Goal: Task Accomplishment & Management: Complete application form

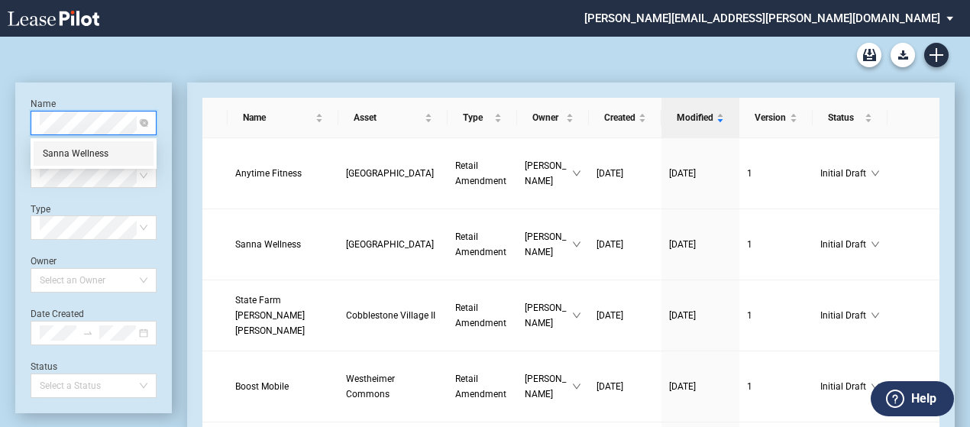
click at [77, 151] on div "Sanna Wellness" at bounding box center [94, 153] width 102 height 15
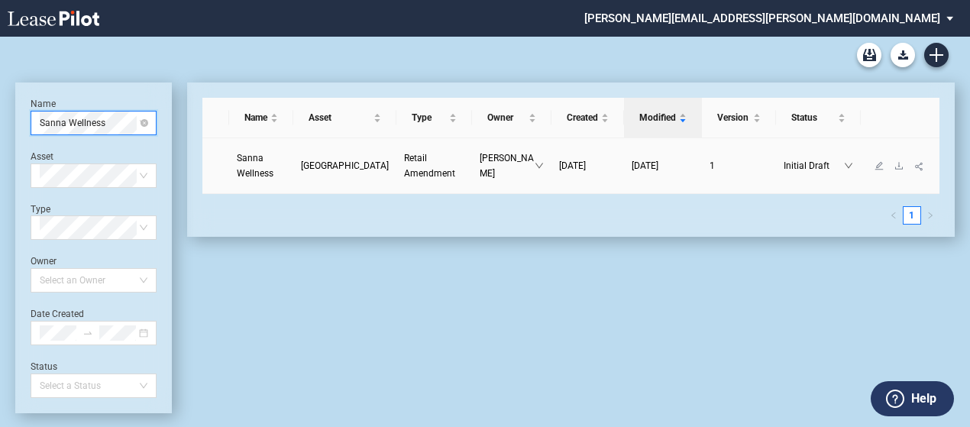
click at [257, 170] on span "Sanna Wellness" at bounding box center [255, 166] width 37 height 26
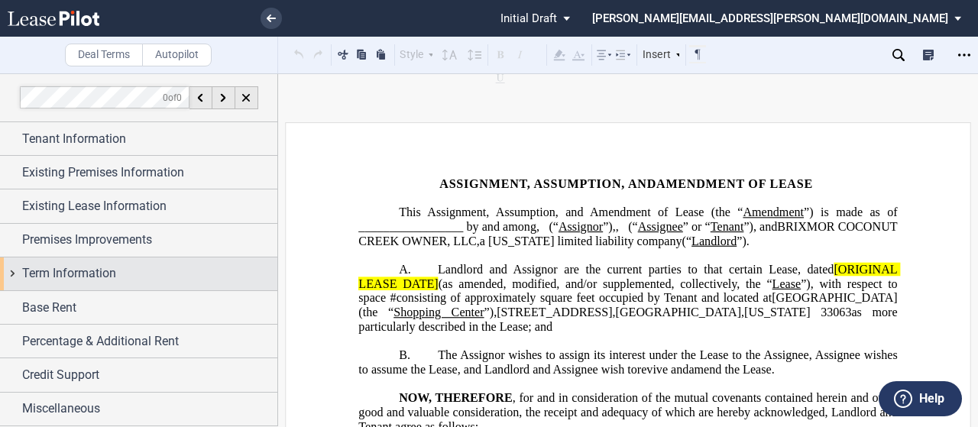
click at [9, 267] on div "Term Information" at bounding box center [138, 273] width 277 height 33
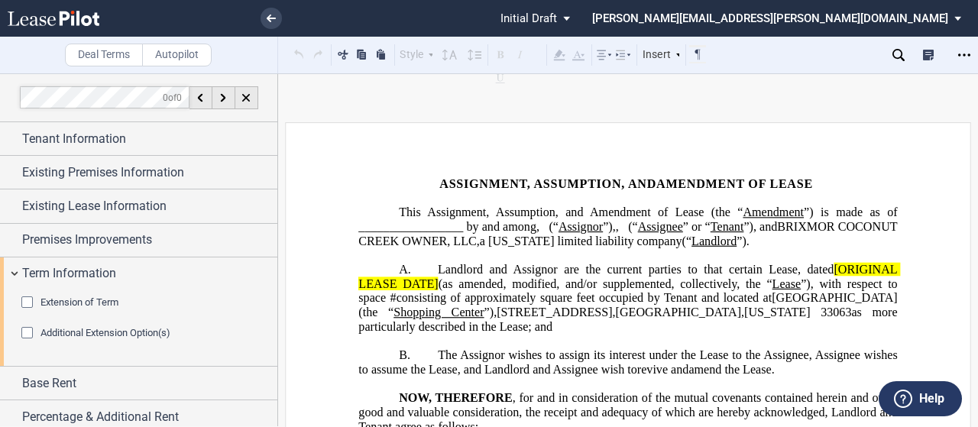
click at [28, 300] on div "Extension of Term" at bounding box center [28, 303] width 15 height 15
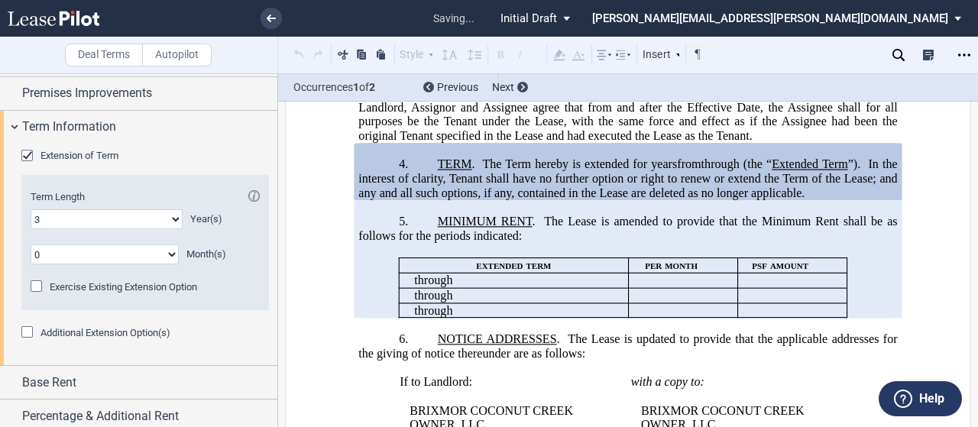
scroll to position [153, 0]
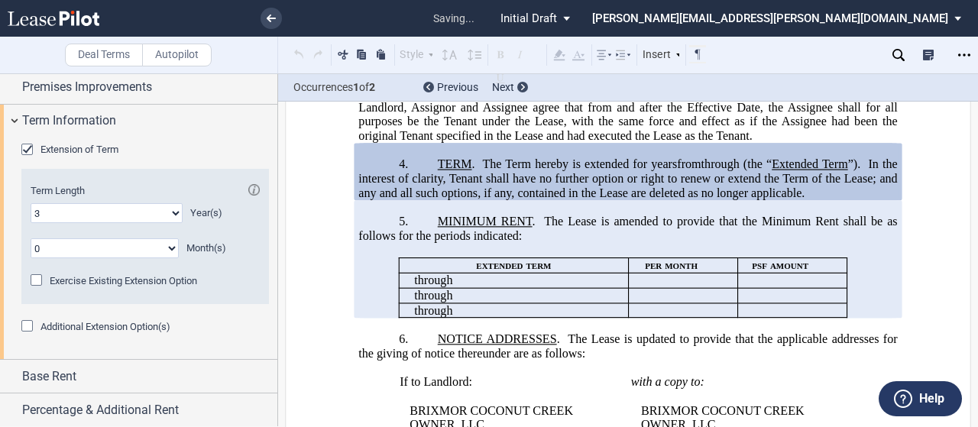
click at [50, 212] on select "0 1 2 3 4 5 6 7 8 9 10 11 12 13 14 15 16 17 18 19 20" at bounding box center [107, 213] width 152 height 20
select select "number:5"
click at [31, 203] on select "0 1 2 3 4 5 6 7 8 9 10 11 12 13 14 15 16 17 18 19 20" at bounding box center [107, 213] width 152 height 20
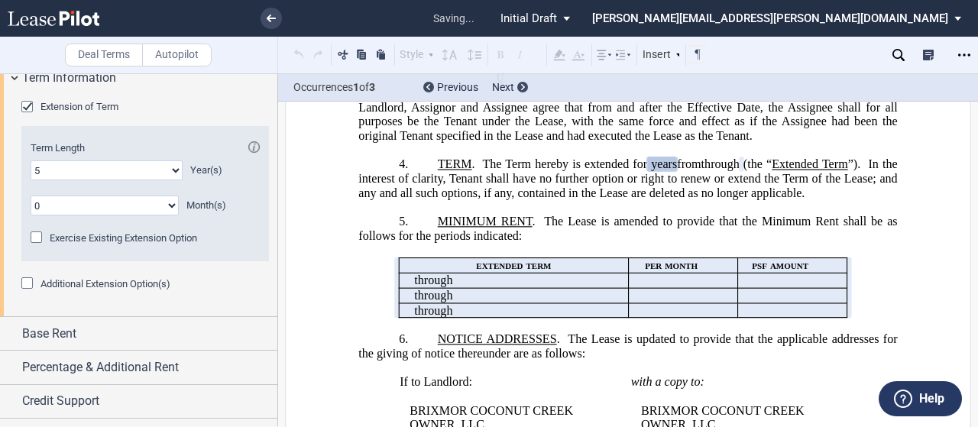
scroll to position [218, 0]
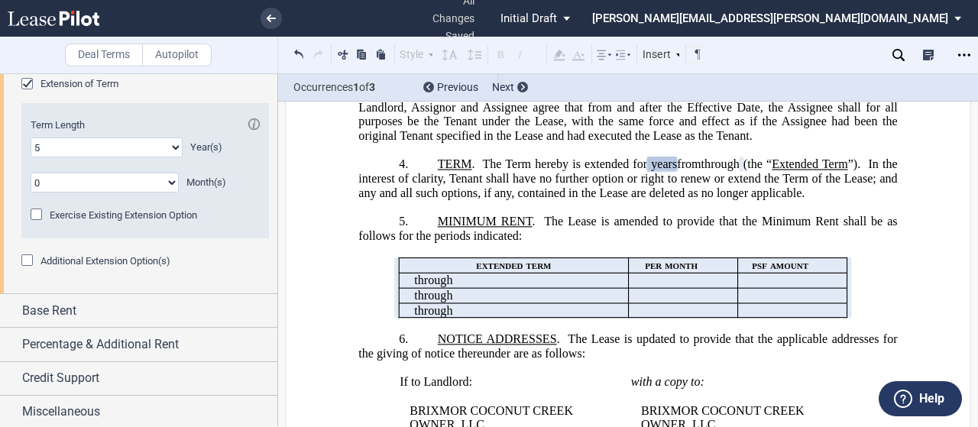
click at [740, 199] on span "In the interest of clarity, Tenant shall have no further option or right to ren…" at bounding box center [629, 178] width 542 height 42
click at [587, 242] on span "The Lease is amended to provide that the Minimum Rent shall be as follows for t…" at bounding box center [629, 229] width 542 height 28
click at [88, 180] on select "0 1 2 3 4 5 6 7 8 9 10 11" at bounding box center [105, 183] width 148 height 20
click at [31, 173] on select "0 1 2 3 4 5 6 7 8 9 10 11" at bounding box center [105, 183] width 148 height 20
click at [384, 200] on p "4. TERM . The Term hereby is extended for [_______] years ﻿ ﻿ ﻿ ﻿ year s ﻿ ﻿ mo…" at bounding box center [627, 178] width 539 height 43
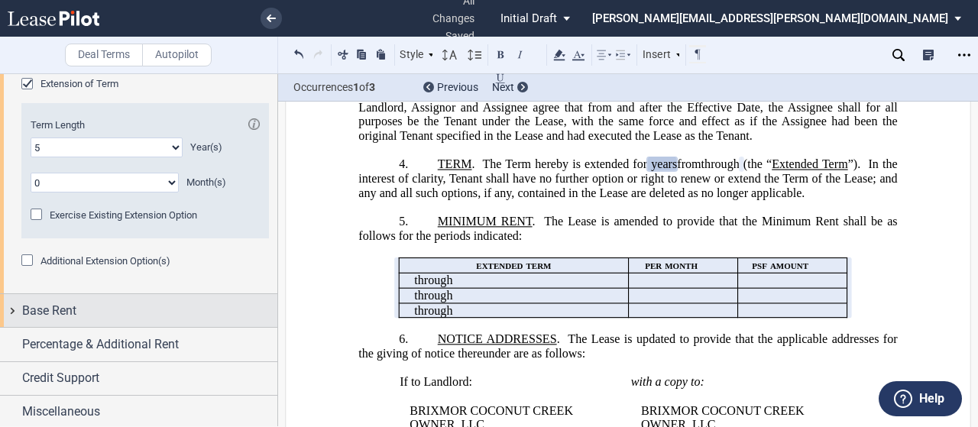
click at [10, 311] on div "Base Rent" at bounding box center [138, 310] width 277 height 33
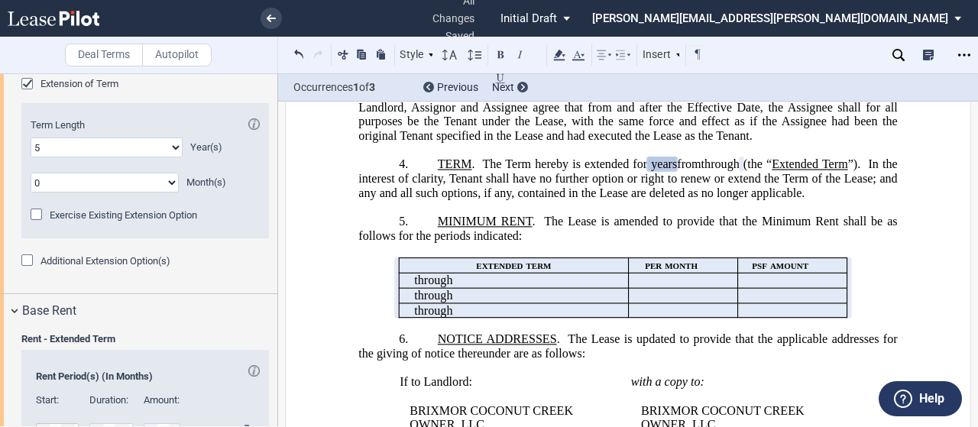
scroll to position [448, 0]
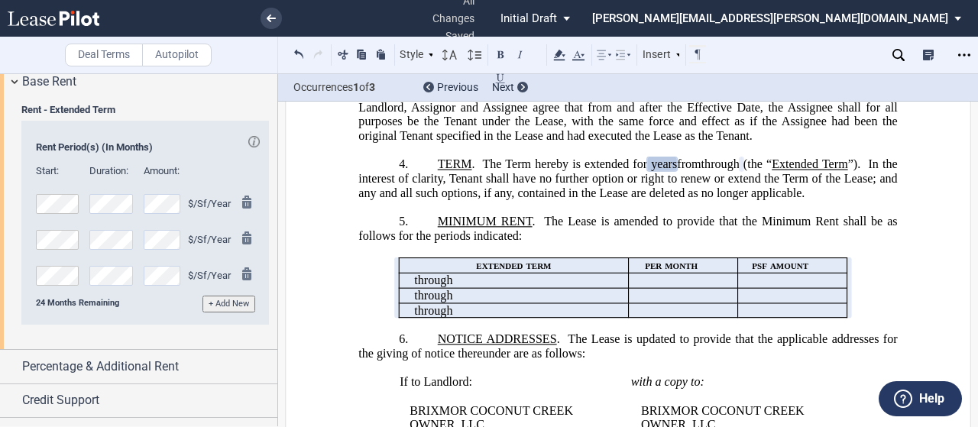
click at [212, 300] on button "+ Add New" at bounding box center [228, 304] width 53 height 16
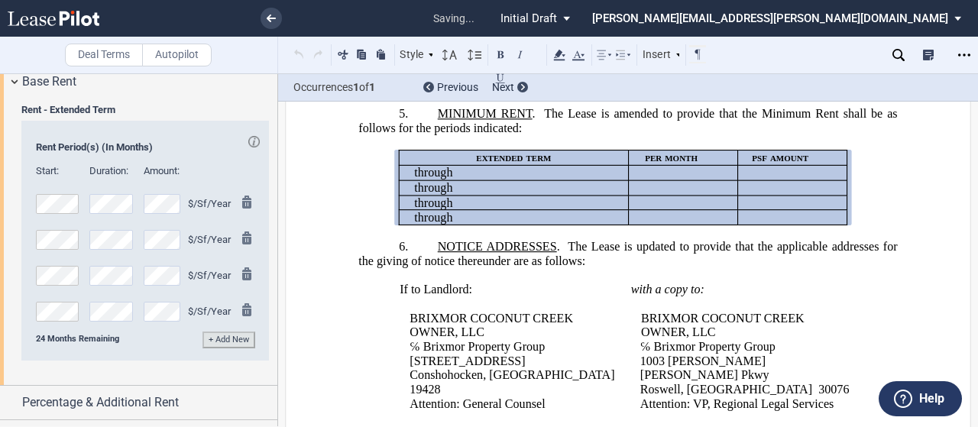
scroll to position [694, 0]
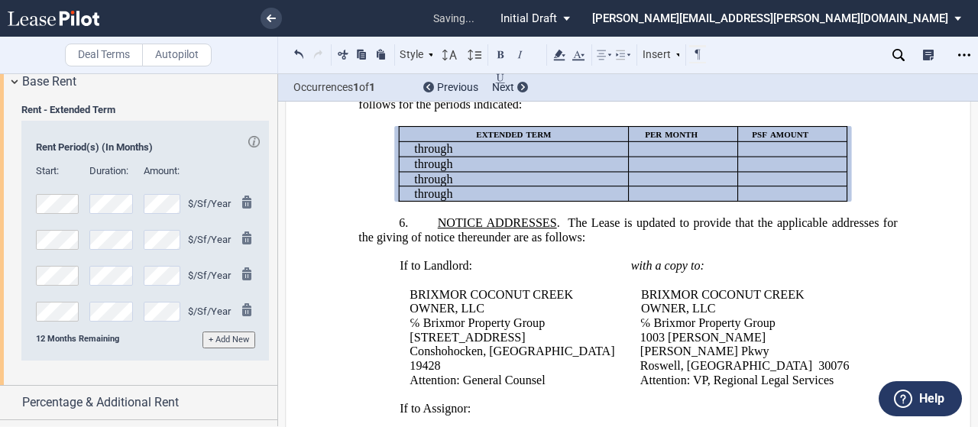
click at [238, 338] on button "+ Add New" at bounding box center [228, 340] width 53 height 16
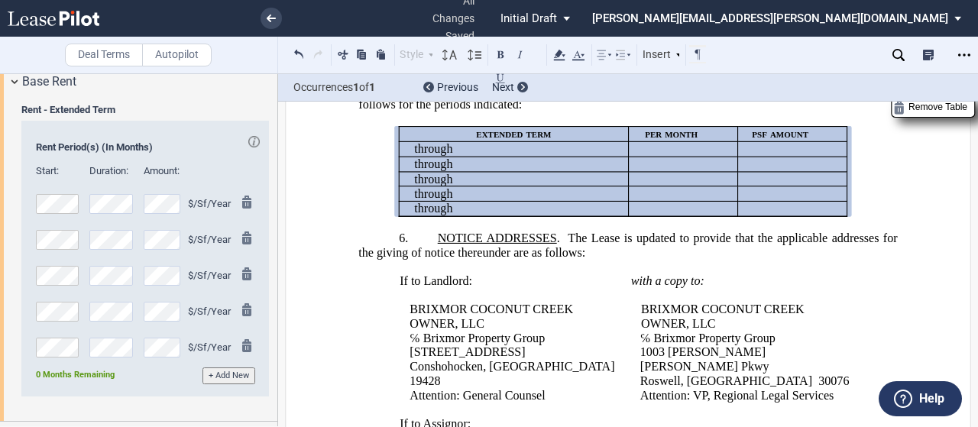
drag, startPoint x: 507, startPoint y: 206, endPoint x: 770, endPoint y: 132, distance: 272.9
click at [770, 111] on span "The Lease is amended to provide that the Minimum Rent shall be as follows for t…" at bounding box center [629, 97] width 542 height 28
click at [608, 111] on span "The Lease is amended to provide that the Minimum Rent shall be as follows for t…" at bounding box center [629, 97] width 542 height 28
drag, startPoint x: 539, startPoint y: 126, endPoint x: 856, endPoint y: 254, distance: 342.0
click at [856, 217] on div "!!SET_LEVEL_1!! !!ARTICLE_LEVEL_2!! 5. MINIMUM RENT . The Lease is amended to p…" at bounding box center [627, 143] width 539 height 148
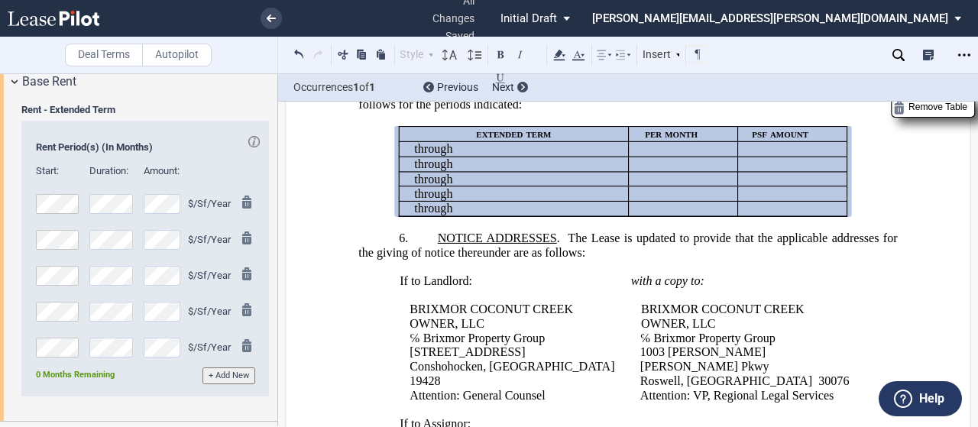
drag, startPoint x: 512, startPoint y: 220, endPoint x: 439, endPoint y: 129, distance: 116.3
click at [438, 97] on span "MINIMUM RENT" at bounding box center [485, 90] width 95 height 14
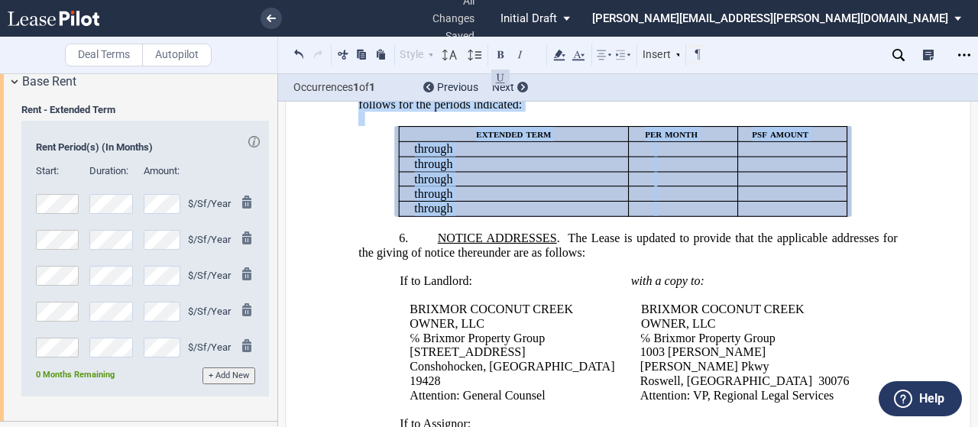
drag, startPoint x: 429, startPoint y: 128, endPoint x: 856, endPoint y: 259, distance: 446.1
copy div "MINIMUM RENT . The Lease is amended to provide that the Minimum Rent shall be a…"
